Goal: Check status: Check status

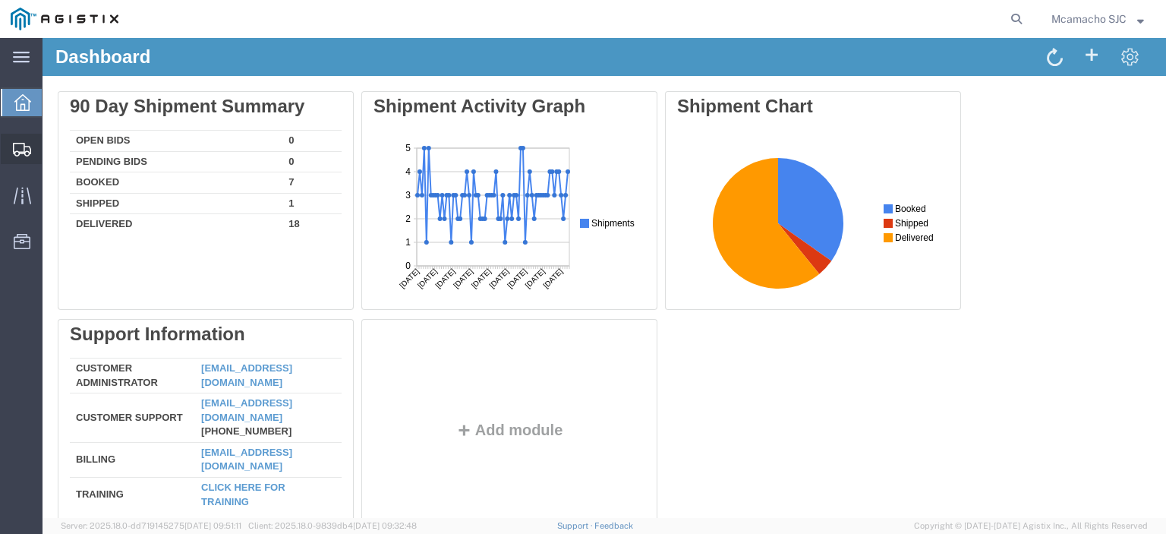
click at [44, 148] on span "Shipments" at bounding box center [47, 149] width 11 height 30
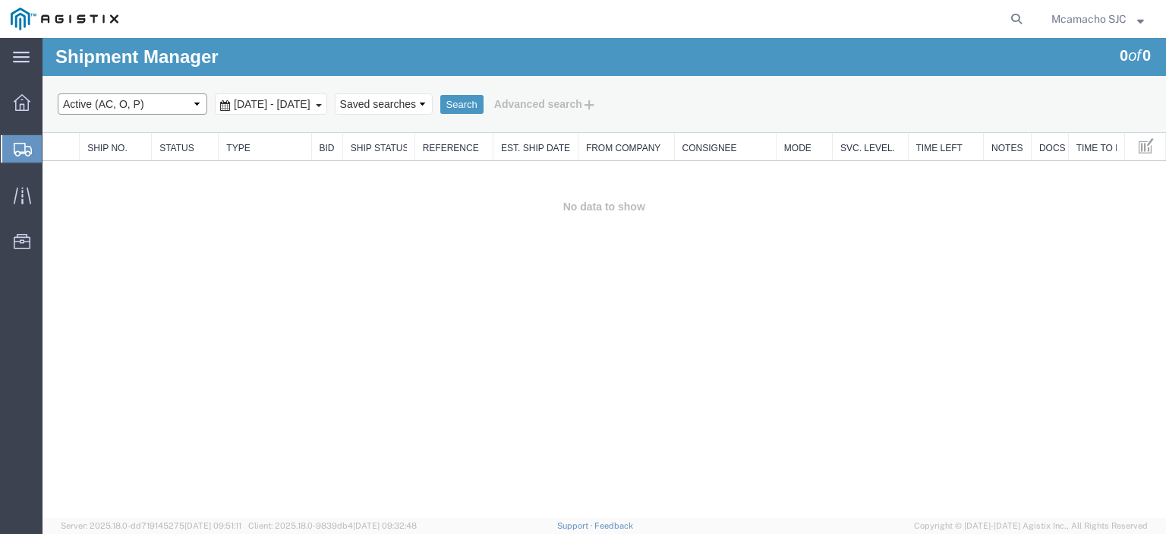
click at [82, 112] on select "Select status Active (AC, O, P) All Approved Awaiting Confirmation (AC) Booked …" at bounding box center [133, 103] width 150 height 21
select select "ALL"
click at [58, 93] on select "Select status Active (AC, O, P) All Approved Awaiting Confirmation (AC) Booked …" at bounding box center [133, 103] width 150 height 21
click at [484, 100] on button "Search" at bounding box center [461, 105] width 43 height 20
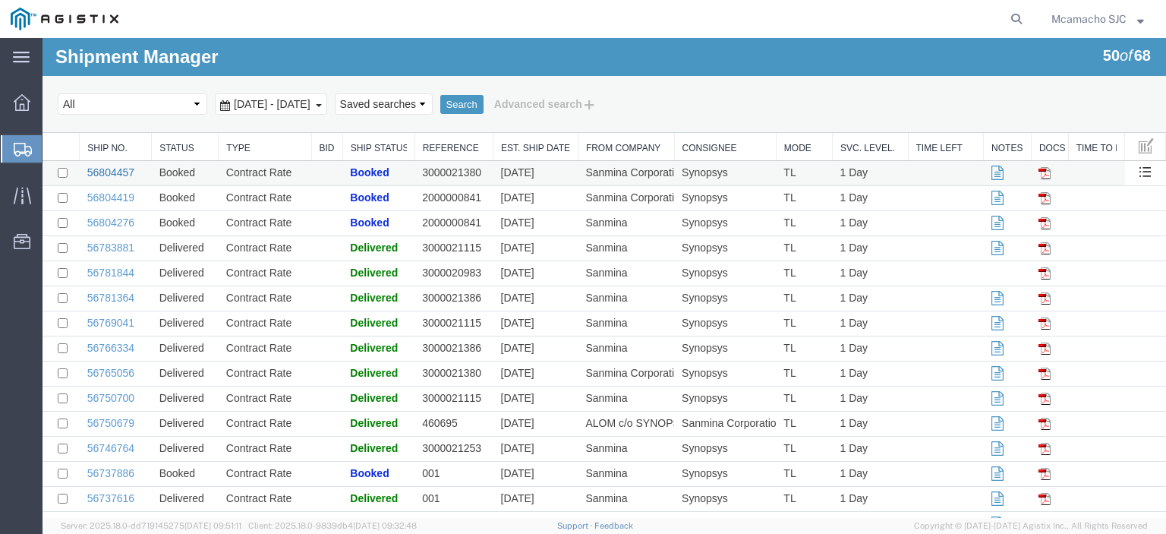
click at [118, 173] on link "56804457" at bounding box center [110, 172] width 47 height 12
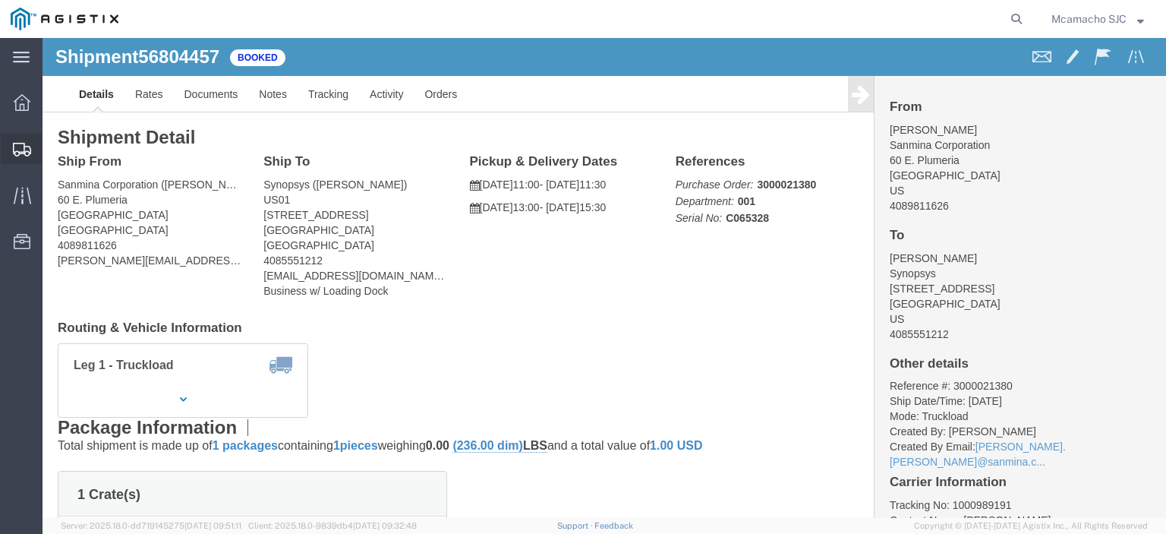
click at [13, 145] on icon at bounding box center [22, 150] width 18 height 14
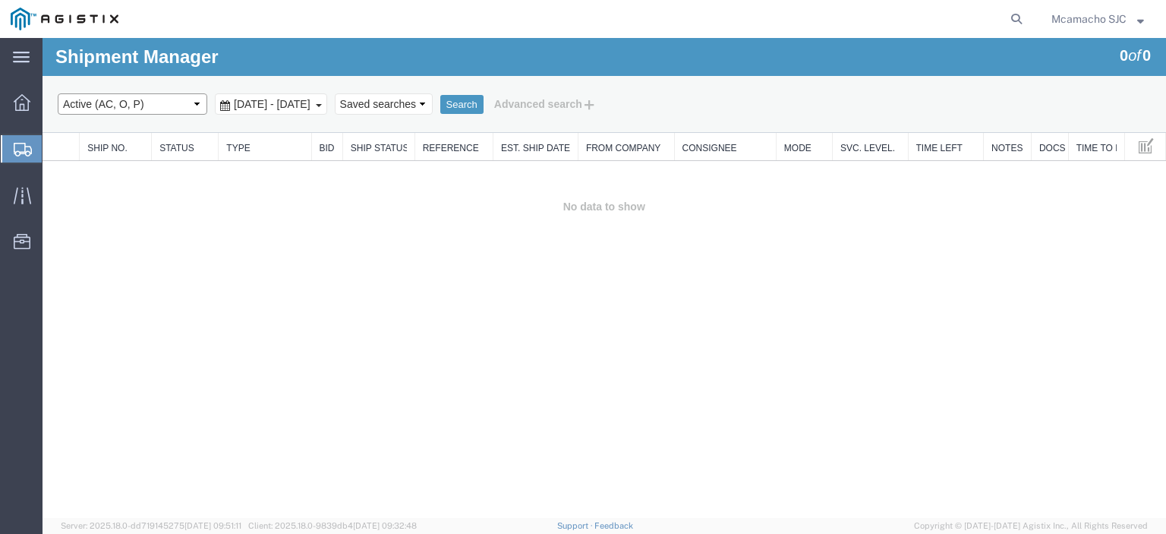
click at [107, 111] on select "Select status Active (AC, O, P) All Approved Awaiting Confirmation (AC) Booked …" at bounding box center [133, 103] width 150 height 21
select select "ALL"
click at [58, 93] on select "Select status Active (AC, O, P) All Approved Awaiting Confirmation (AC) Booked …" at bounding box center [133, 103] width 150 height 21
